Goal: Communication & Community: Answer question/provide support

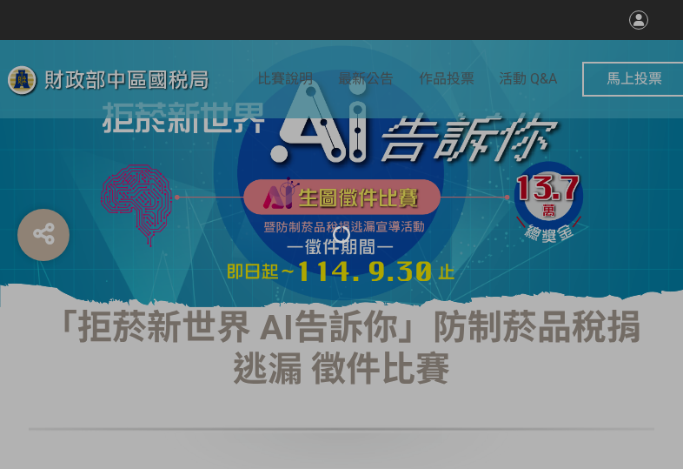
select select "vote"
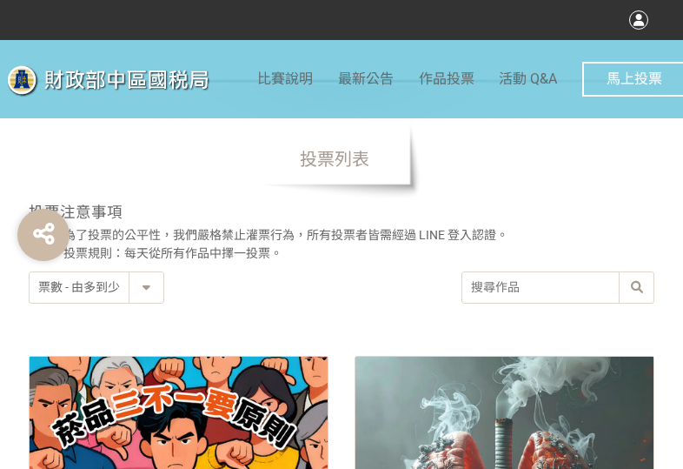
scroll to position [783, 0]
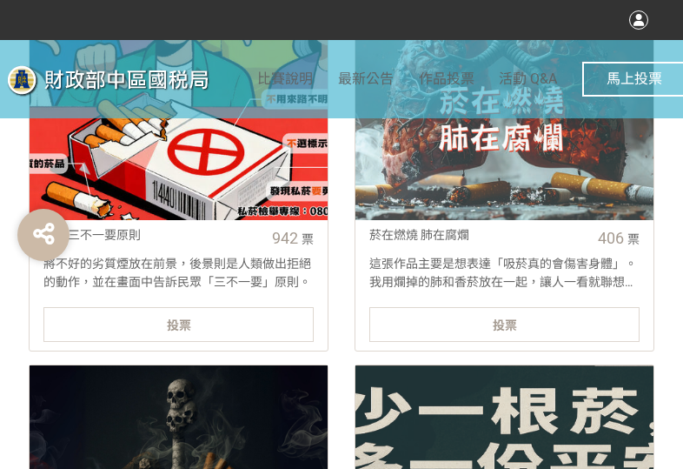
click at [295, 324] on div "投票" at bounding box center [178, 324] width 270 height 35
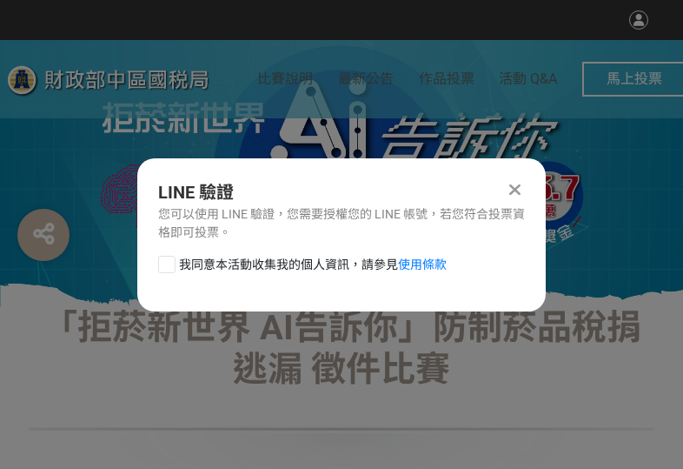
click at [155, 263] on div "我同意本活動收集我的個人資訊，請參見 使用條款" at bounding box center [341, 273] width 409 height 35
click at [161, 262] on div at bounding box center [166, 264] width 17 height 17
checkbox input "true"
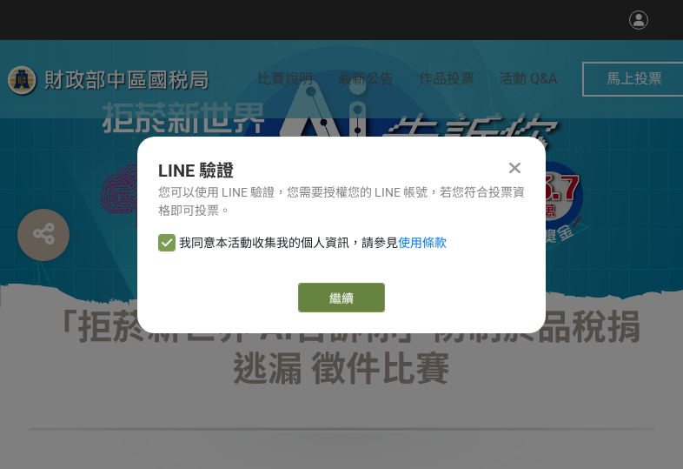
click at [356, 295] on button "繼續" at bounding box center [341, 298] width 87 height 30
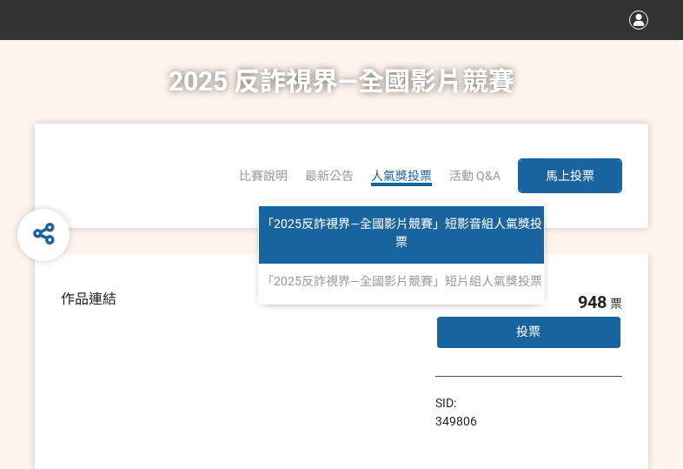
click at [395, 229] on span "「2025反詐視界—全國影片競賽」短影音組人氣獎投票" at bounding box center [402, 232] width 281 height 32
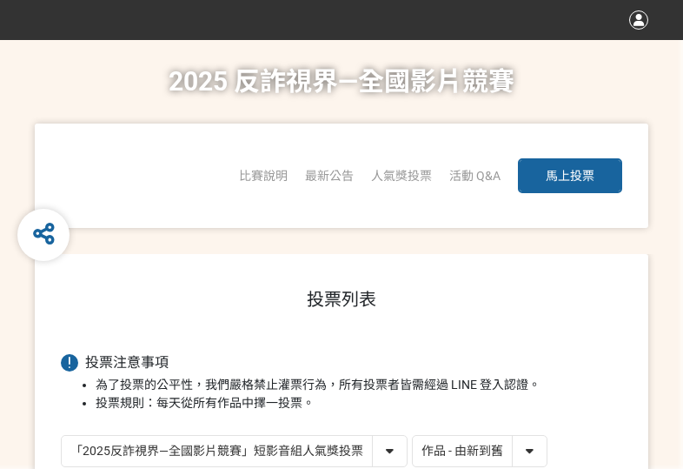
click at [497, 449] on select "作品 - 由新到舊 作品 - 由舊到新 票數 - 由多到少 票數 - 由少到多" at bounding box center [480, 451] width 134 height 30
select select "vote"
click at [413, 436] on select "作品 - 由新到舊 作品 - 由舊到新 票數 - 由多到少 票數 - 由少到多" at bounding box center [480, 451] width 134 height 30
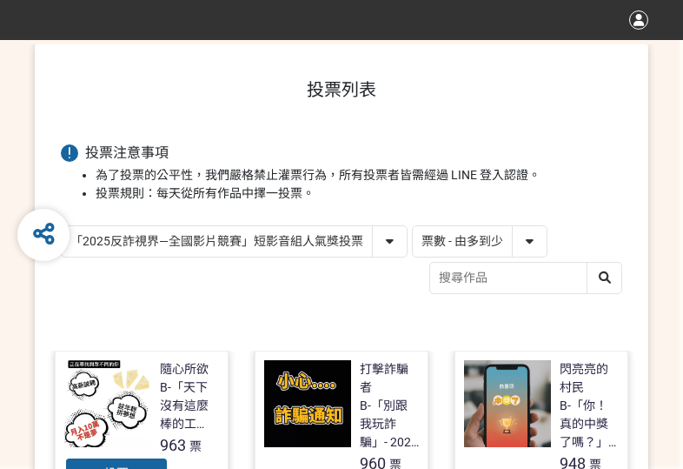
scroll to position [435, 0]
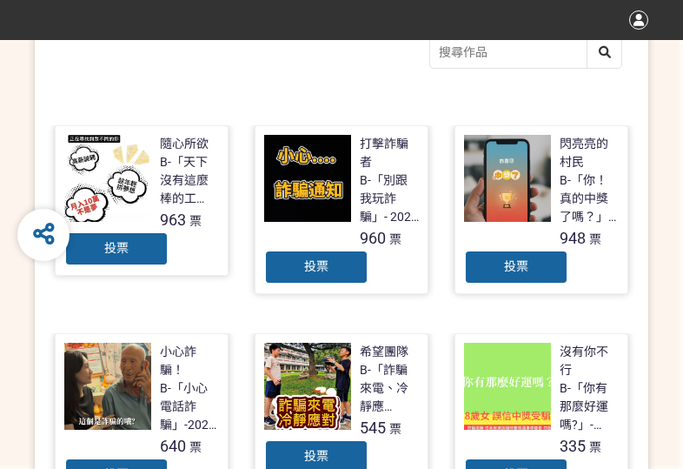
click at [130, 250] on div "投票" at bounding box center [116, 248] width 104 height 35
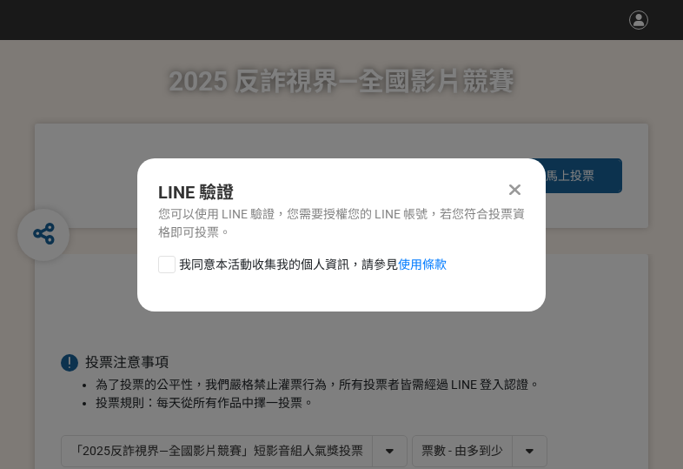
scroll to position [0, 0]
click at [166, 269] on div at bounding box center [166, 264] width 17 height 17
checkbox input "true"
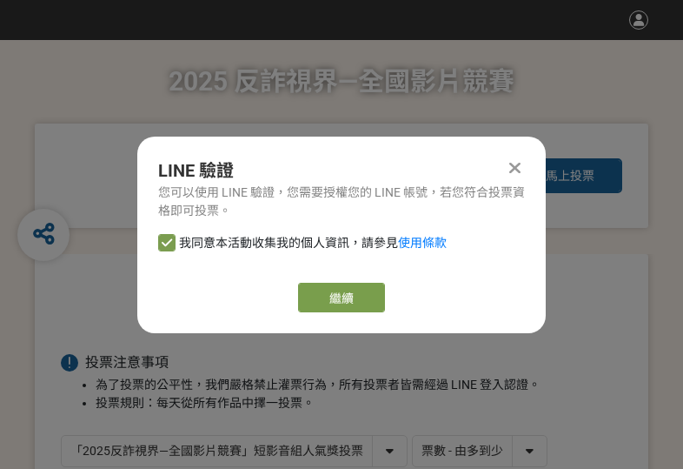
click at [339, 302] on button "繼續" at bounding box center [341, 298] width 87 height 30
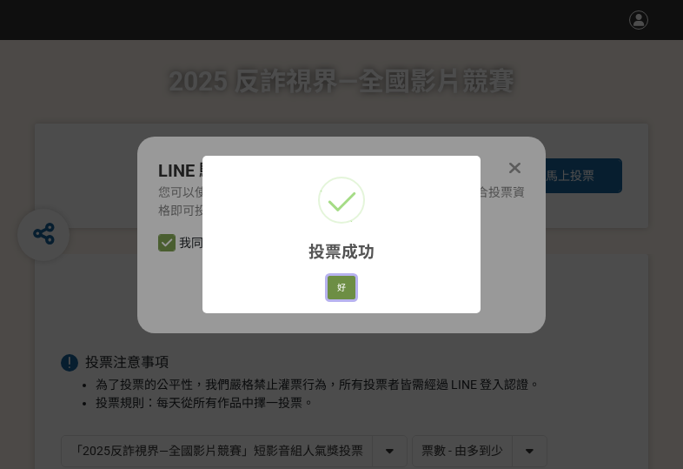
click at [345, 295] on button "好" at bounding box center [342, 288] width 28 height 24
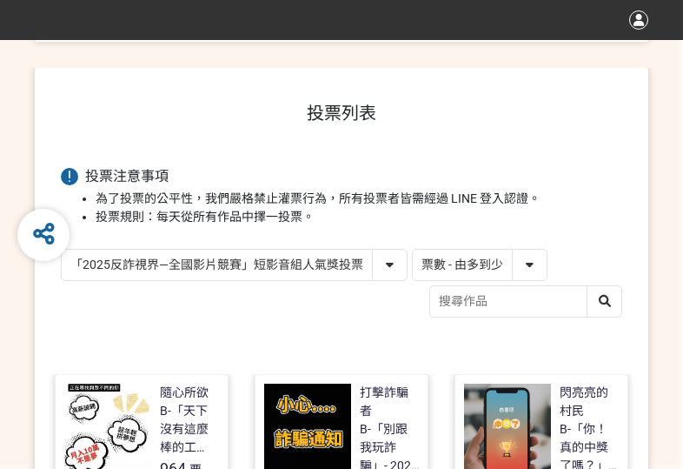
scroll to position [309, 0]
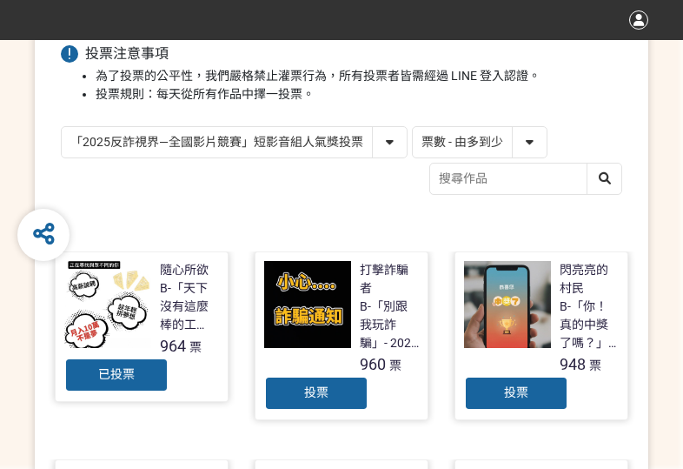
click at [358, 137] on select "「2025反詐視界—全國影片競賽」短影音組人氣獎投票 「2025反詐視界—全國影片競賽」短片組人氣獎投票" at bounding box center [234, 142] width 345 height 30
select select "13146"
click at [62, 127] on select "「2025反詐視界—全國影片競賽」短影音組人氣獎投票 「2025反詐視界—全國影片競賽」短片組人氣獎投票" at bounding box center [234, 142] width 345 height 30
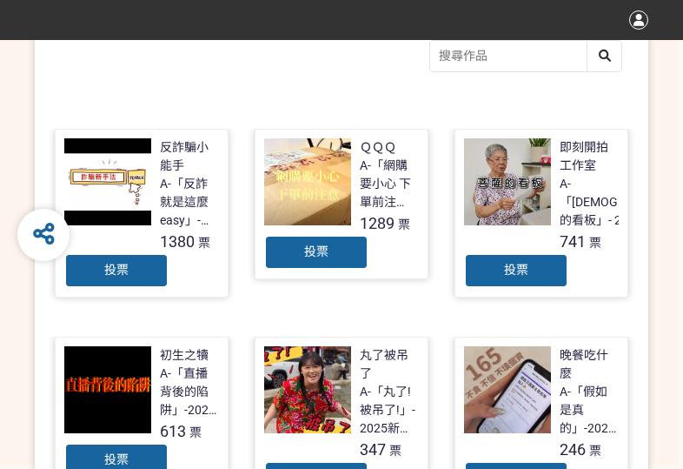
scroll to position [435, 0]
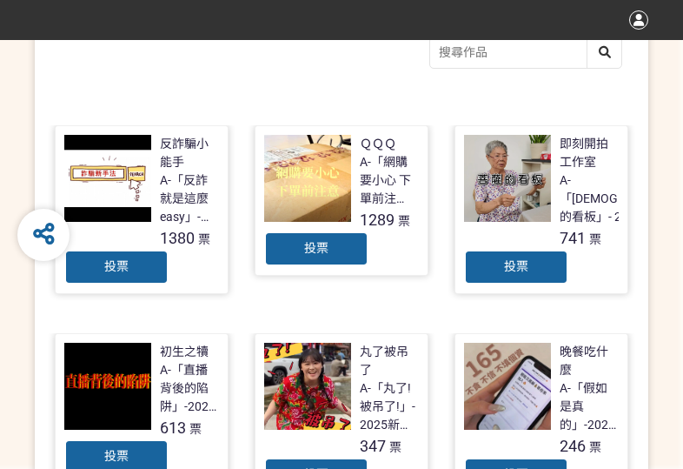
click at [108, 268] on span "投票" at bounding box center [116, 266] width 24 height 14
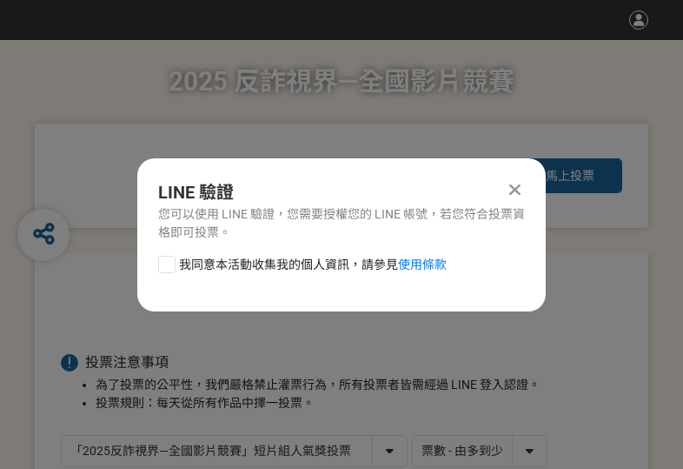
click at [159, 264] on div at bounding box center [166, 264] width 17 height 17
checkbox input "true"
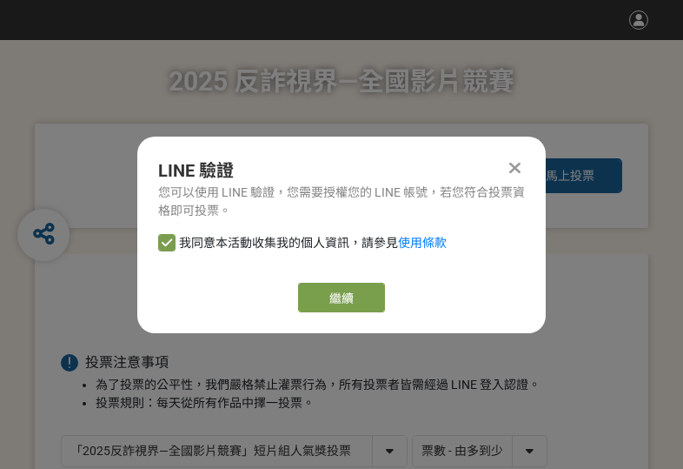
click at [292, 281] on div "LINE 驗證 您可以使用 LINE 驗證，您需要授權您的 LINE 帳號，若您符合投票資格即可投票。 我同意本活動收集我的個人資訊，請參見 使用條款 繼續" at bounding box center [341, 235] width 409 height 196
click at [331, 290] on button "繼續" at bounding box center [341, 298] width 87 height 30
